Goal: Task Accomplishment & Management: Use online tool/utility

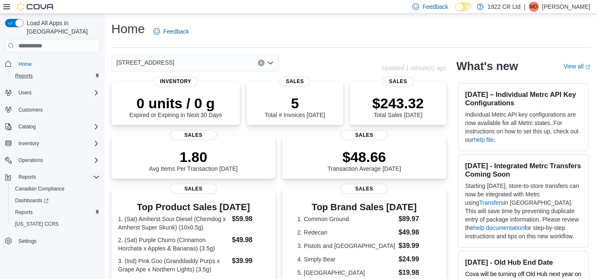
click at [49, 71] on div "Reports" at bounding box center [56, 76] width 88 height 10
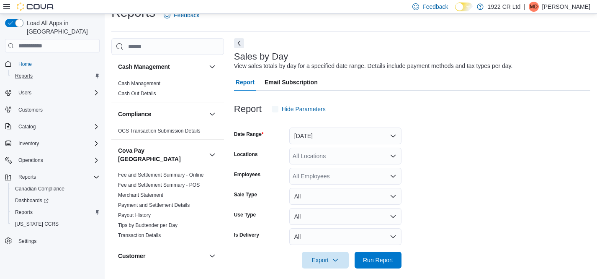
scroll to position [19, 0]
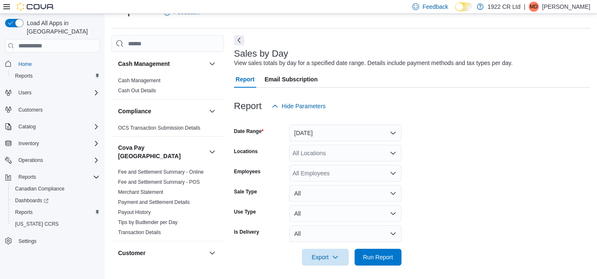
click at [334, 157] on div "All Locations" at bounding box center [345, 153] width 112 height 17
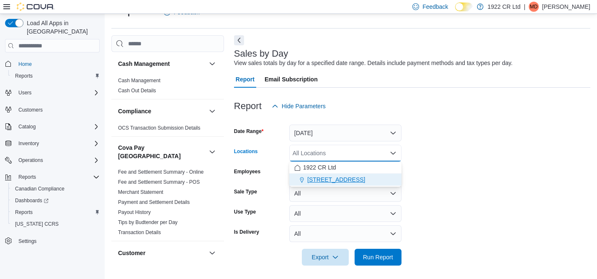
click at [360, 179] on div "[STREET_ADDRESS]" at bounding box center [345, 179] width 102 height 8
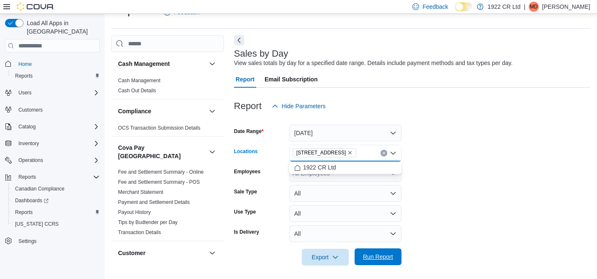
click at [375, 254] on span "Run Report" at bounding box center [378, 256] width 30 height 8
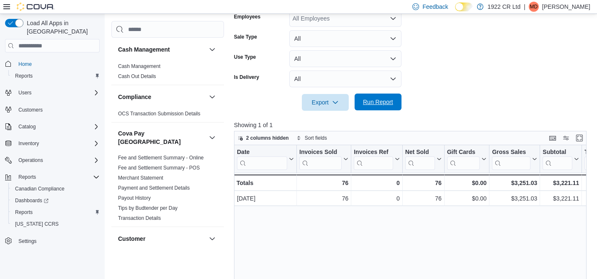
click at [382, 98] on span "Run Report" at bounding box center [378, 101] width 37 height 17
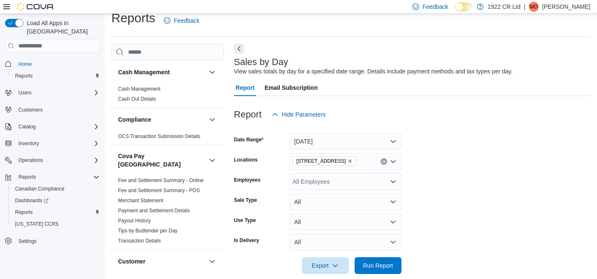
scroll to position [0, 0]
